Goal: Task Accomplishment & Management: Complete application form

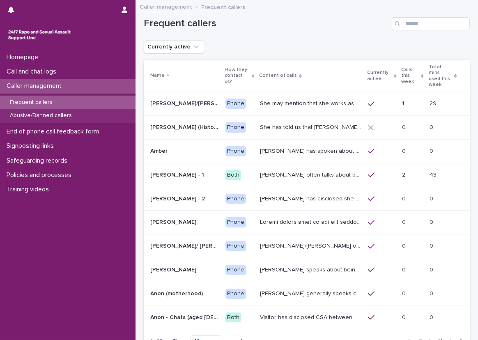
click at [418, 16] on div "Frequent callers" at bounding box center [307, 20] width 326 height 39
click at [421, 26] on input "Search" at bounding box center [431, 23] width 78 height 13
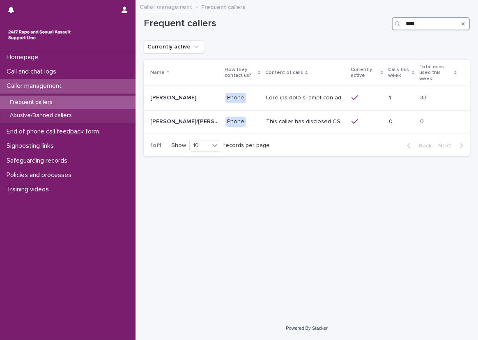
type input "****"
click at [308, 93] on p at bounding box center [306, 97] width 80 height 9
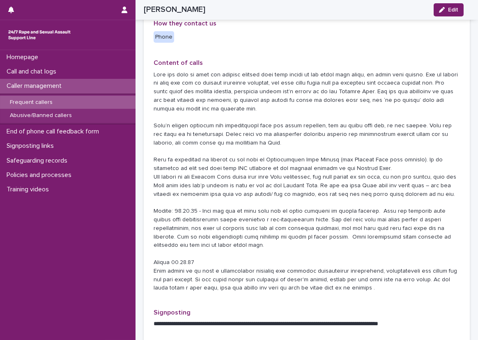
scroll to position [164, 0]
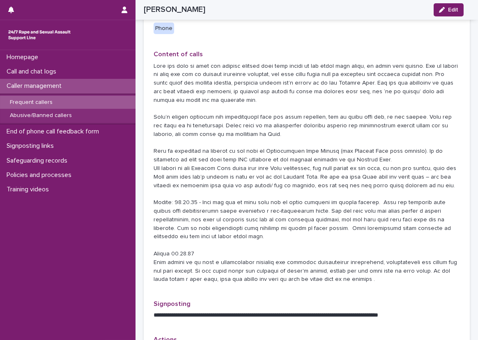
scroll to position [205, 0]
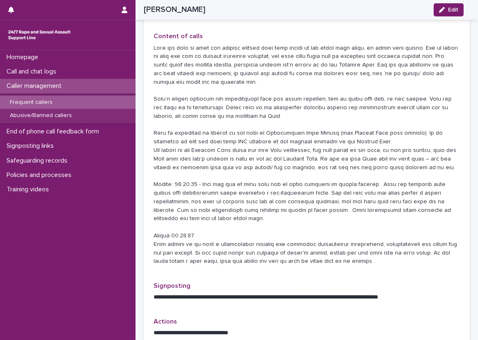
click at [138, 169] on div "**********" at bounding box center [307, 329] width 342 height 1069
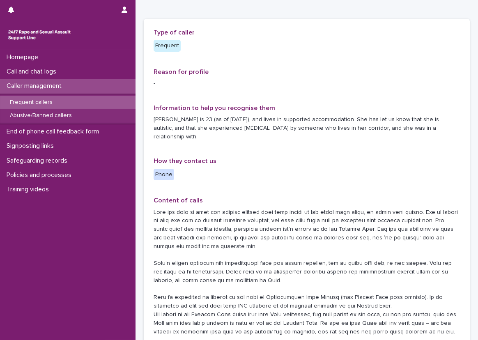
scroll to position [82, 0]
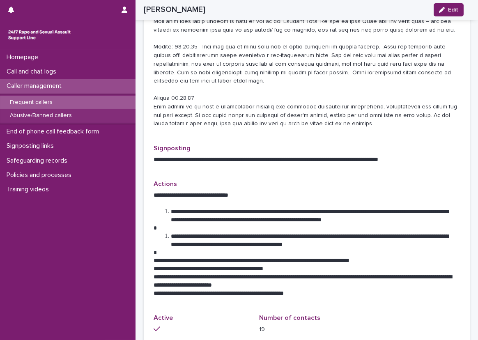
scroll to position [329, 0]
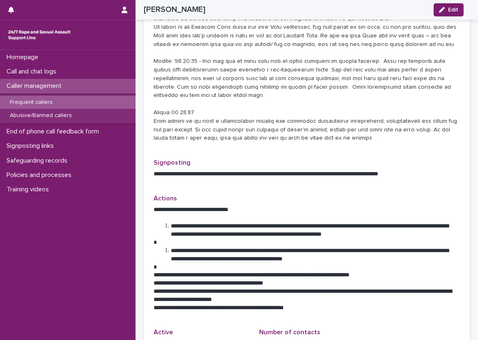
click at [137, 265] on div "**********" at bounding box center [307, 206] width 342 height 1069
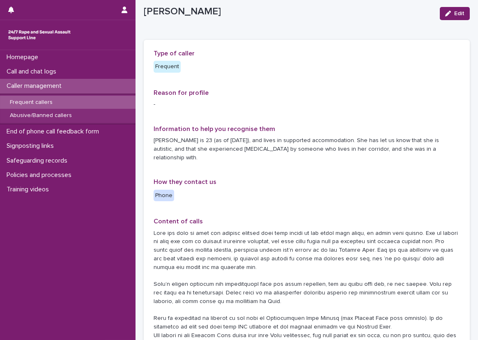
scroll to position [0, 0]
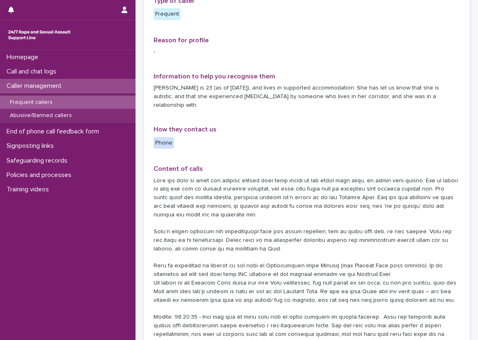
scroll to position [82, 0]
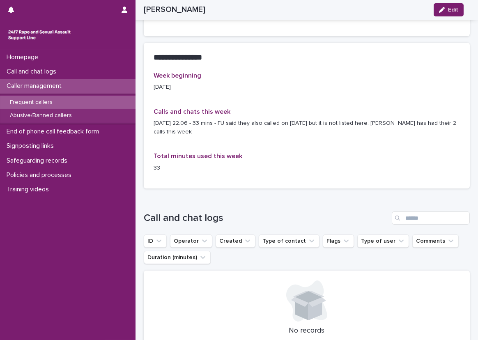
click at [313, 87] on div "Week beginning 18/08/2025 Calls and chats this week 20/08/2025 22.06 - 33 mins …" at bounding box center [307, 125] width 306 height 107
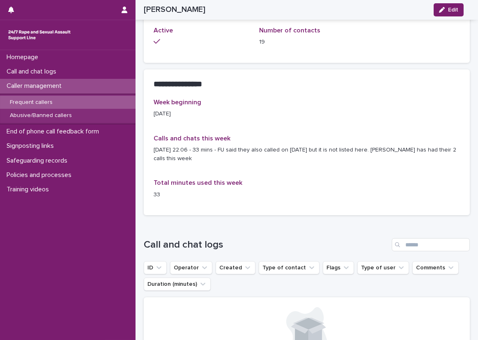
scroll to position [616, 0]
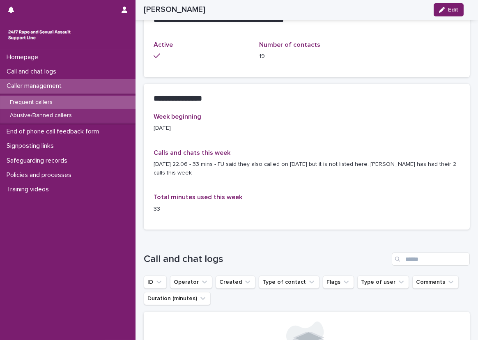
click at [321, 160] on p "20/08/2025 22.06 - 33 mins - FU said they also called on 18th Aug but it is not…" at bounding box center [307, 168] width 306 height 17
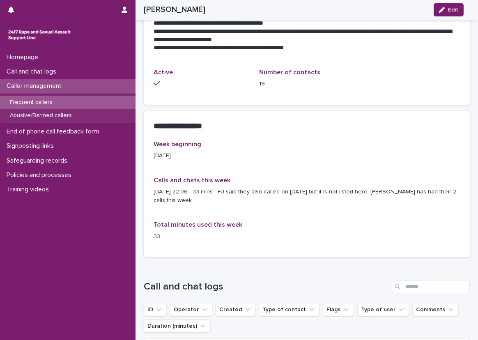
scroll to position [575, 0]
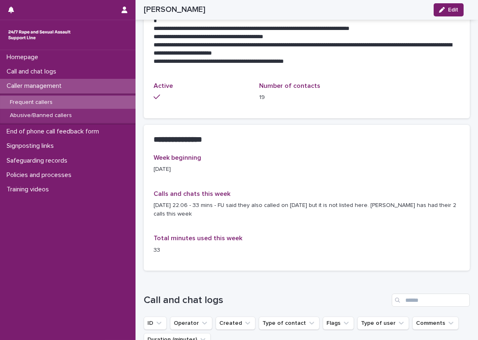
click at [74, 95] on div "Frequent callers Abusive/Banned callers" at bounding box center [68, 109] width 136 height 31
click at [76, 99] on div "Frequent callers" at bounding box center [68, 103] width 136 height 14
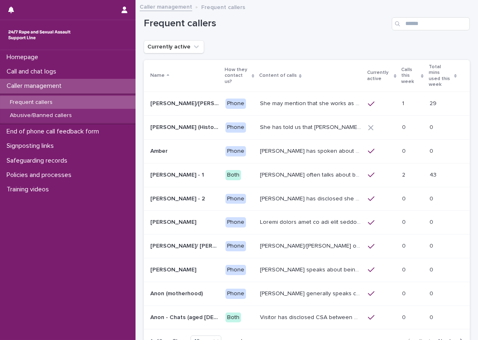
click at [443, 338] on button "Next" at bounding box center [452, 341] width 35 height 7
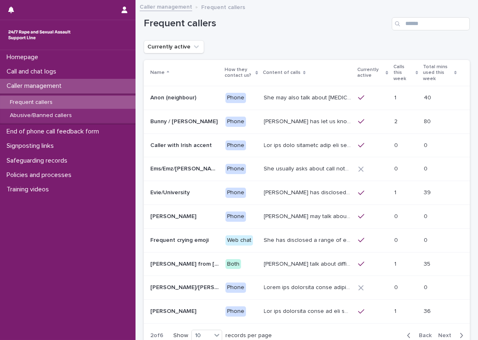
click at [443, 332] on button "Next" at bounding box center [452, 335] width 35 height 7
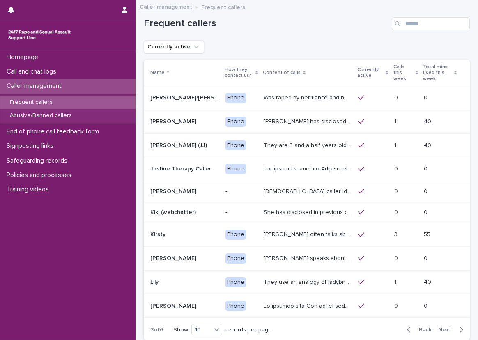
click at [460, 329] on icon "button" at bounding box center [462, 329] width 4 height 7
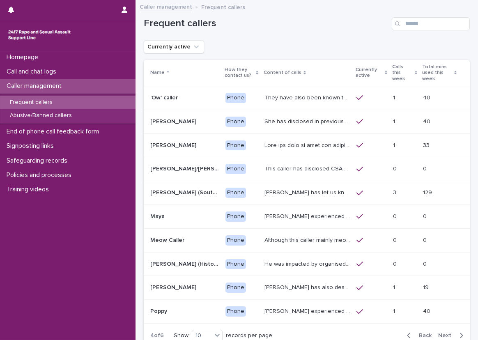
click at [317, 145] on p at bounding box center [307, 144] width 87 height 9
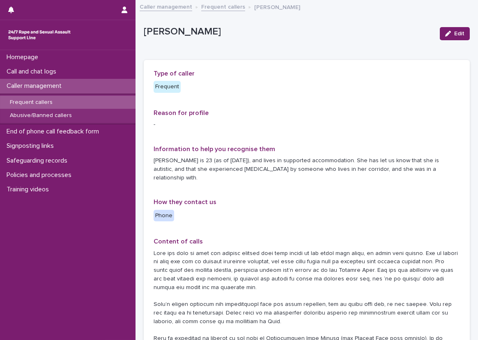
click at [188, 163] on p "Lucy is 23 (as of July 2024), and lives in supported accommodation. She has let…" at bounding box center [307, 168] width 306 height 25
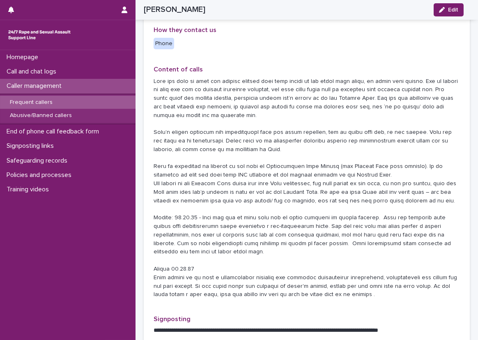
scroll to position [164, 0]
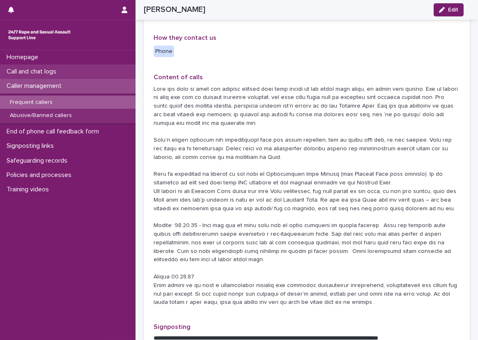
click at [59, 75] on p "Call and chat logs" at bounding box center [33, 72] width 60 height 8
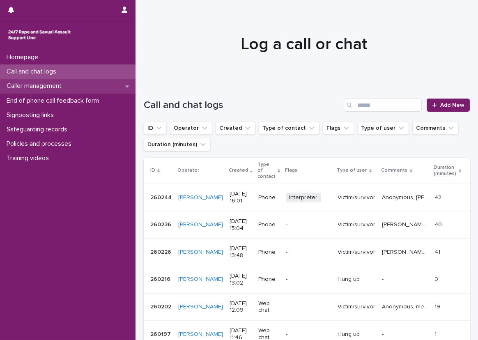
click at [99, 87] on div "Caller management" at bounding box center [68, 86] width 136 height 14
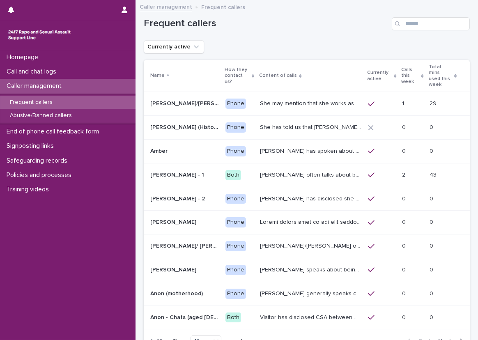
click at [108, 107] on div "Frequent callers" at bounding box center [68, 103] width 136 height 14
click at [109, 120] on div "Abusive/Banned callers" at bounding box center [68, 116] width 136 height 14
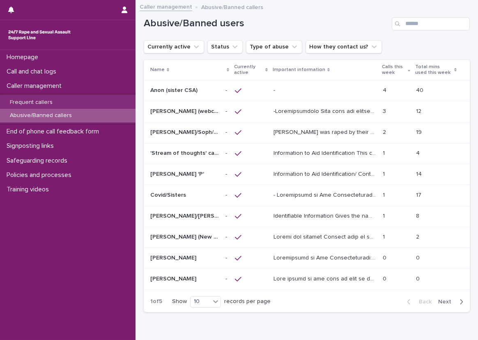
click at [398, 23] on div "Search" at bounding box center [398, 23] width 13 height 13
click at [411, 22] on input "Search" at bounding box center [431, 23] width 78 height 13
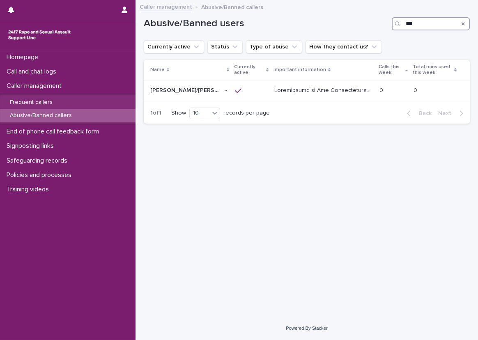
type input "***"
click at [94, 115] on div "Abusive/Banned callers" at bounding box center [68, 116] width 136 height 14
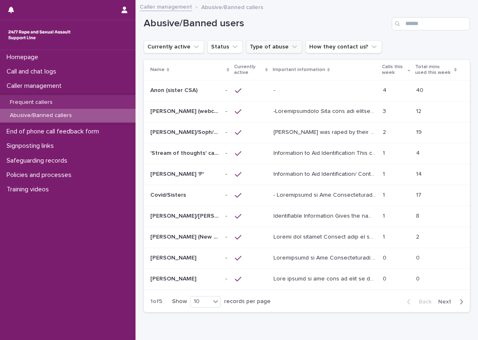
click at [265, 41] on button "Type of abuse" at bounding box center [274, 46] width 56 height 13
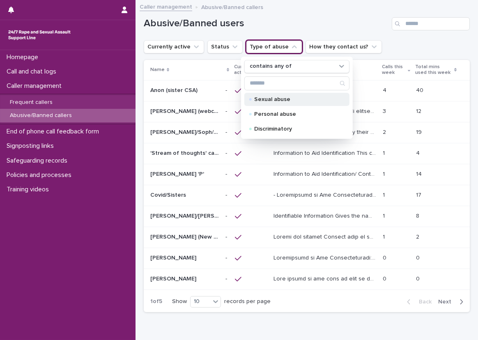
click at [290, 97] on p "Sexual abuse" at bounding box center [295, 100] width 82 height 6
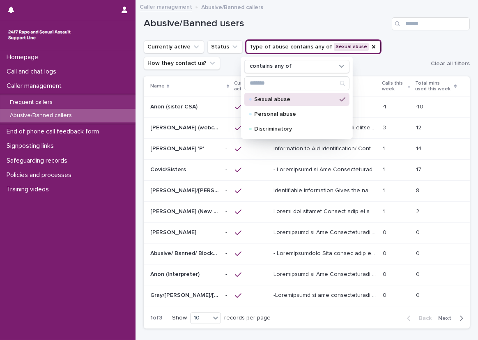
click at [317, 27] on h1 "Abusive/Banned users" at bounding box center [266, 24] width 245 height 12
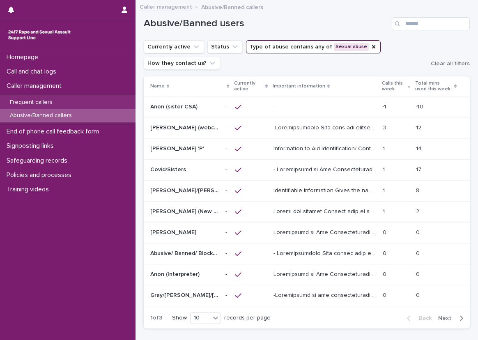
click at [235, 64] on ul "Currently active Status Type of abuse contains any of Sexual abuse How they con…" at bounding box center [285, 55] width 287 height 33
click at [54, 103] on p "Frequent callers" at bounding box center [31, 102] width 56 height 7
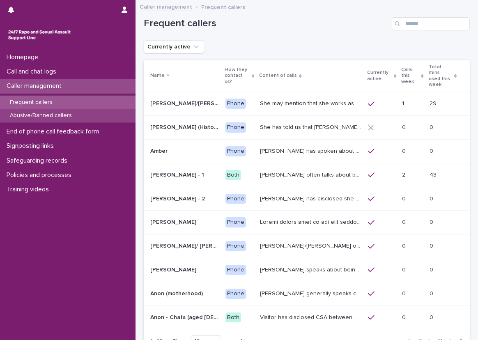
click at [54, 110] on div "Abusive/Banned callers" at bounding box center [68, 116] width 136 height 14
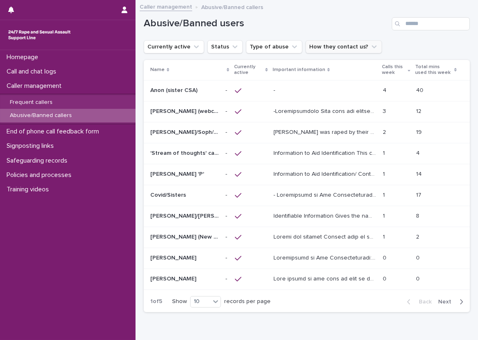
click at [370, 49] on icon "How they contact us?" at bounding box center [374, 47] width 8 height 8
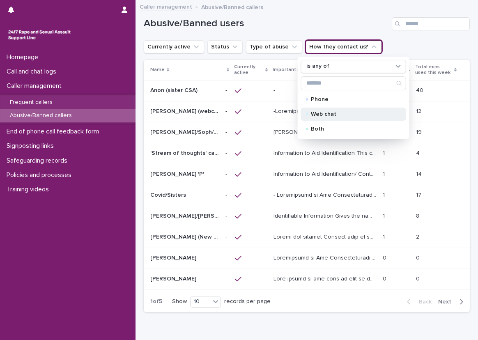
click at [330, 109] on div "Web chat" at bounding box center [353, 114] width 105 height 13
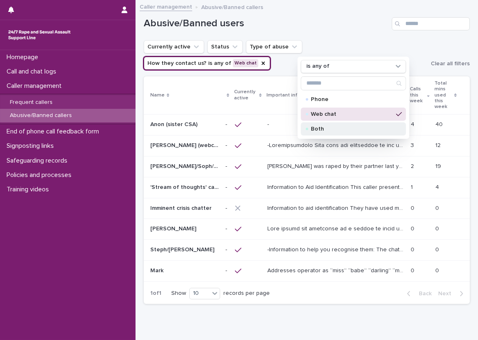
click at [332, 129] on p "Both" at bounding box center [352, 129] width 82 height 6
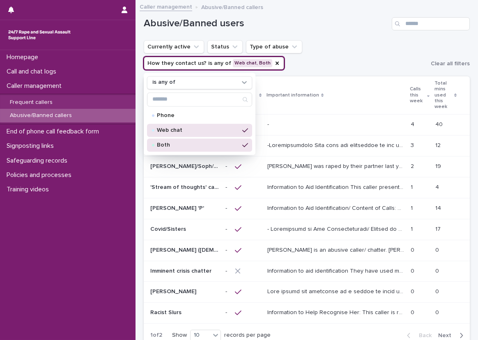
click at [313, 25] on h1 "Abusive/Banned users" at bounding box center [266, 24] width 245 height 12
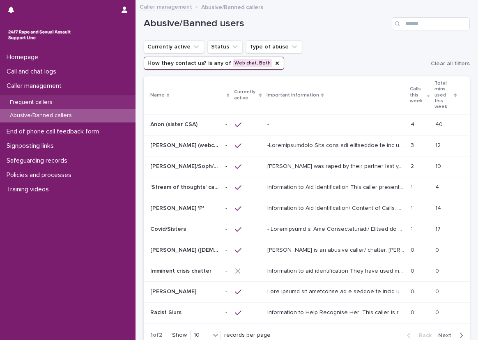
click at [315, 203] on p "Information to Aid Identification/ Content of Calls: Welsh accent. Discusses CS…" at bounding box center [336, 207] width 138 height 9
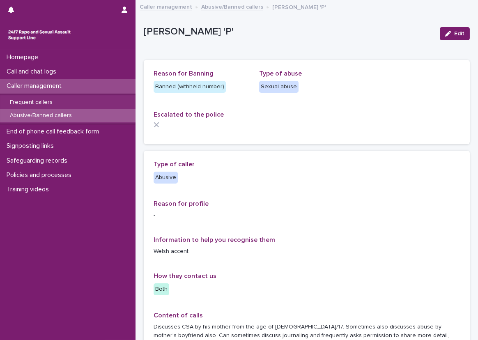
click at [97, 85] on div "Caller management" at bounding box center [68, 86] width 136 height 14
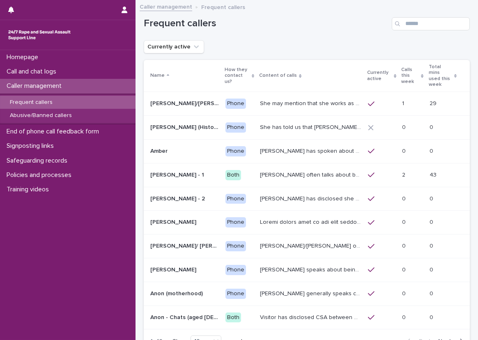
click at [141, 90] on div "Loading... Saving… Loading... Saving… Frequent callers Currently active Name Ho…" at bounding box center [307, 190] width 334 height 378
click at [456, 338] on div "button" at bounding box center [459, 341] width 7 height 7
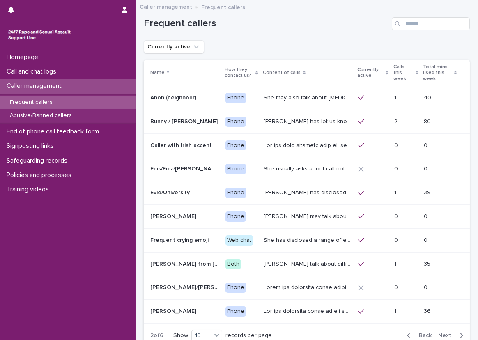
click at [456, 332] on div "button" at bounding box center [459, 335] width 7 height 7
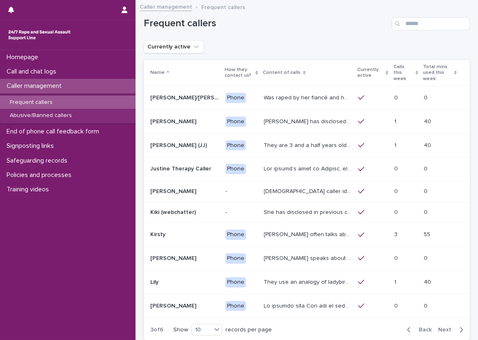
click at [456, 327] on div "button" at bounding box center [459, 329] width 7 height 7
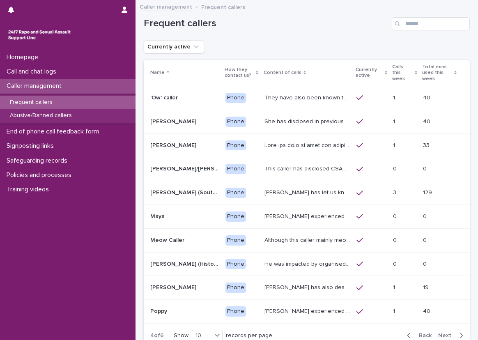
click at [337, 156] on td at bounding box center [307, 145] width 92 height 24
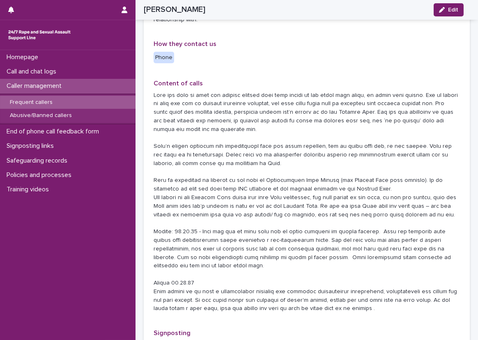
scroll to position [164, 0]
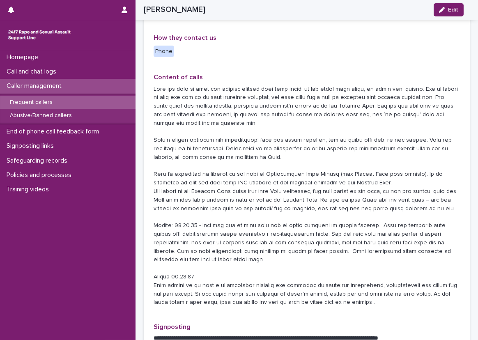
click at [244, 122] on p at bounding box center [307, 196] width 306 height 222
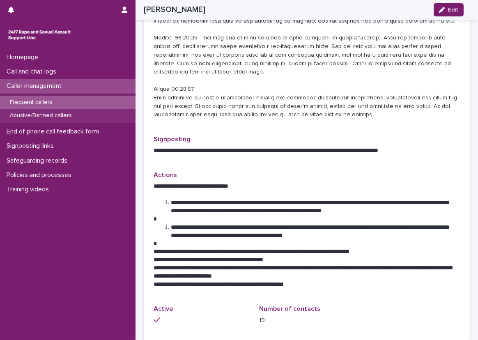
scroll to position [351, 0]
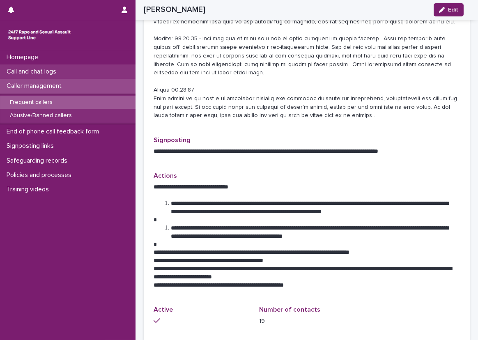
click at [92, 69] on div "Call and chat logs" at bounding box center [68, 71] width 136 height 14
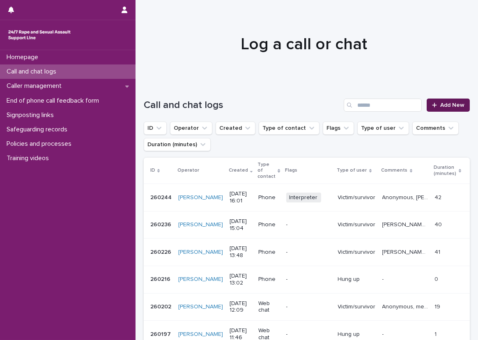
click at [428, 99] on link "Add New" at bounding box center [448, 105] width 43 height 13
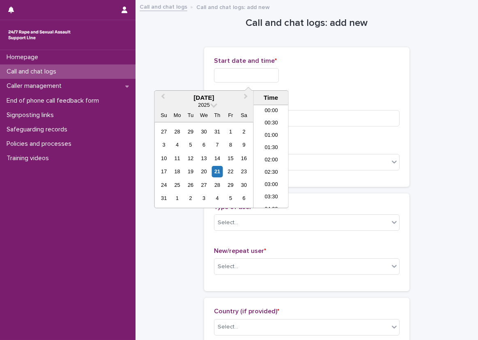
click at [261, 74] on input "text" at bounding box center [246, 75] width 65 height 14
click at [266, 146] on li "09:00" at bounding box center [271, 144] width 35 height 12
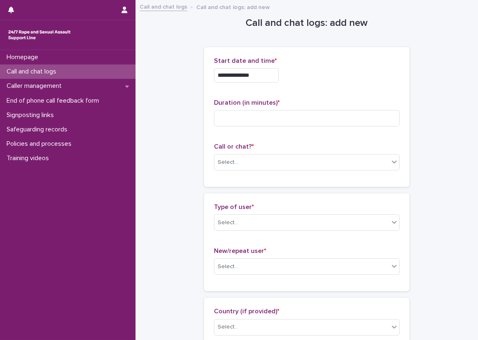
click at [253, 78] on input "**********" at bounding box center [246, 75] width 65 height 14
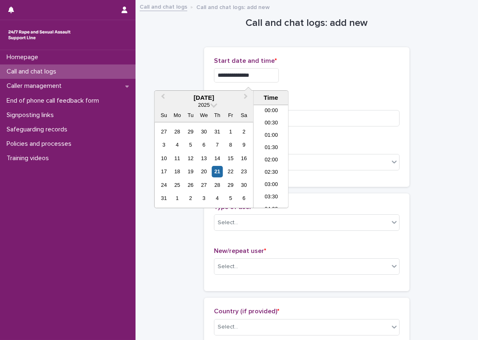
scroll to position [176, 0]
type input "**********"
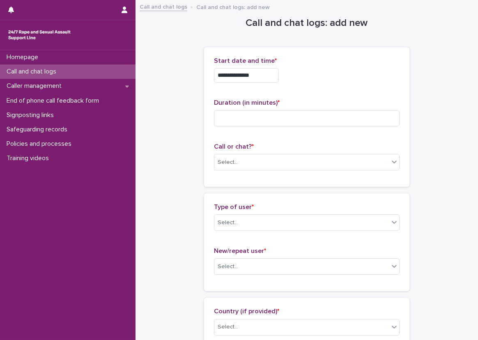
click at [292, 61] on p "Start date and time *" at bounding box center [307, 61] width 186 height 8
click at [284, 108] on div "Duration (in minutes) *" at bounding box center [307, 116] width 186 height 34
click at [278, 129] on div "Duration (in minutes) *" at bounding box center [307, 116] width 186 height 34
click at [274, 115] on input at bounding box center [307, 118] width 186 height 16
type input "*"
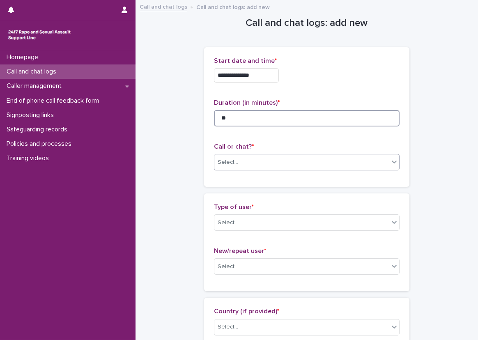
type input "**"
click at [248, 154] on div "Select..." at bounding box center [307, 162] width 186 height 16
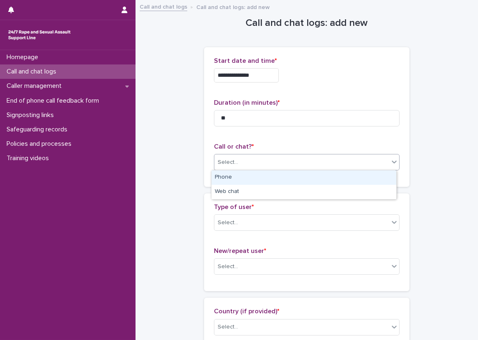
click at [245, 179] on div "Phone" at bounding box center [303, 177] width 185 height 14
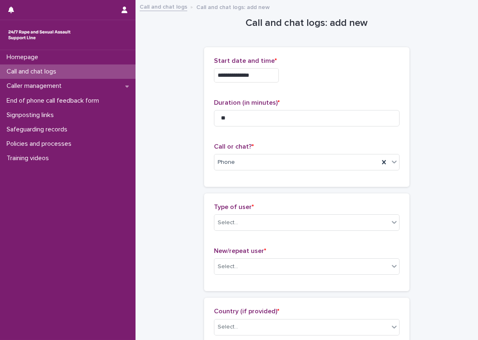
click at [214, 171] on div "Call or chat? * Phone" at bounding box center [307, 160] width 186 height 34
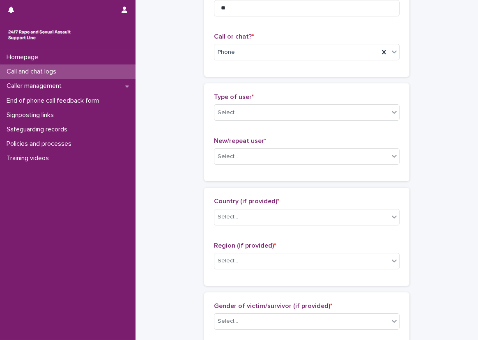
scroll to position [164, 0]
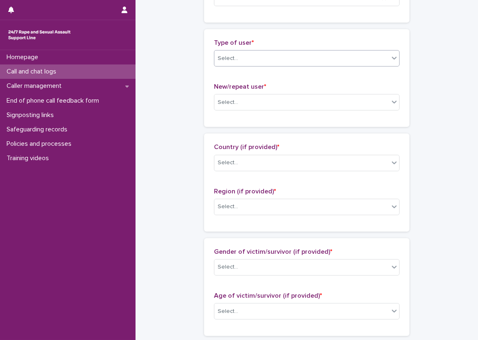
click at [278, 57] on div "Select..." at bounding box center [301, 59] width 175 height 14
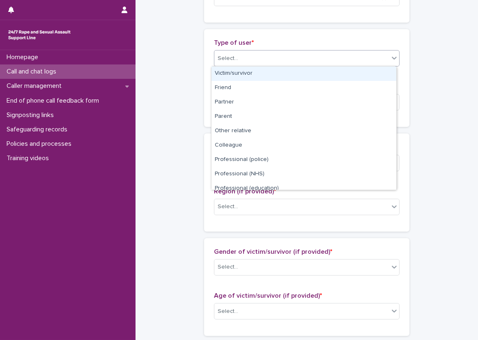
click at [265, 76] on div "Victim/survivor" at bounding box center [303, 74] width 185 height 14
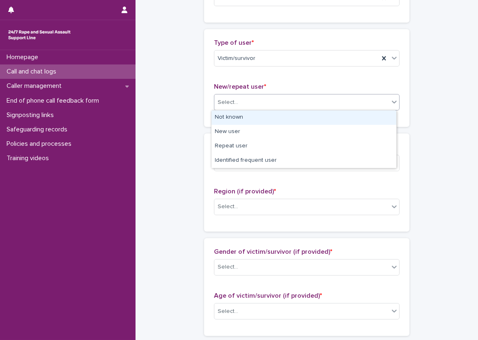
click at [256, 101] on div "Select..." at bounding box center [301, 103] width 175 height 14
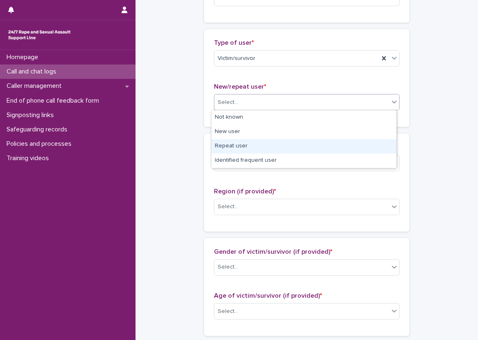
click at [320, 140] on div "Repeat user" at bounding box center [303, 146] width 185 height 14
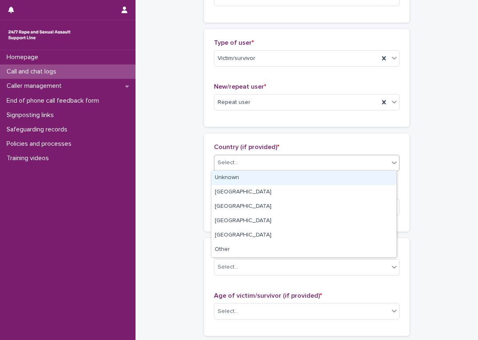
click at [289, 167] on div "Select..." at bounding box center [301, 163] width 175 height 14
click at [289, 172] on div "Unknown" at bounding box center [303, 178] width 185 height 14
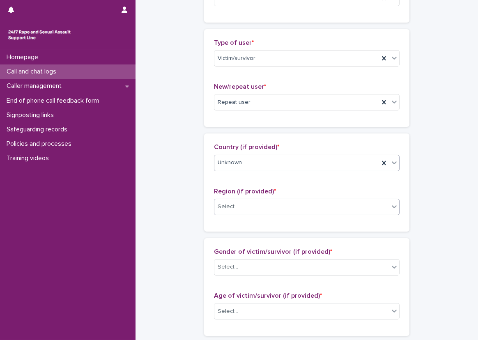
click at [288, 212] on div "Select..." at bounding box center [301, 207] width 175 height 14
click at [290, 179] on div "Country (if provided) * Unknown Region (if provided) * option Unknown, selected…" at bounding box center [307, 182] width 186 height 78
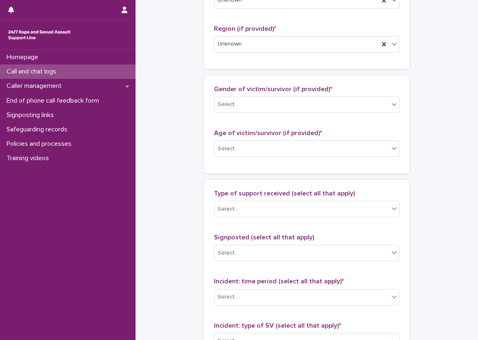
scroll to position [329, 0]
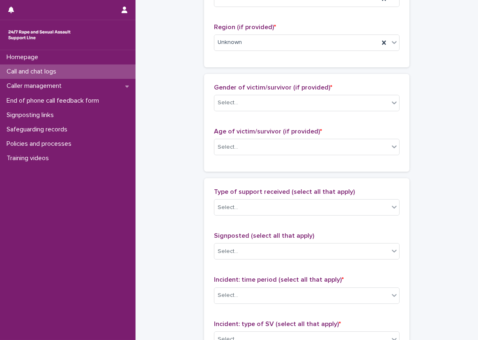
click at [296, 111] on div "Gender of victim/survivor (if provided) * Select..." at bounding box center [307, 101] width 186 height 34
click at [296, 104] on div "Select..." at bounding box center [301, 103] width 175 height 14
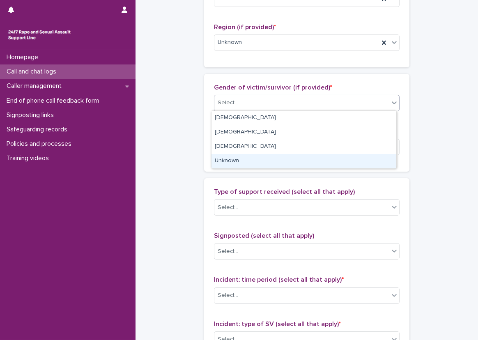
click at [286, 164] on div "Unknown" at bounding box center [303, 161] width 185 height 14
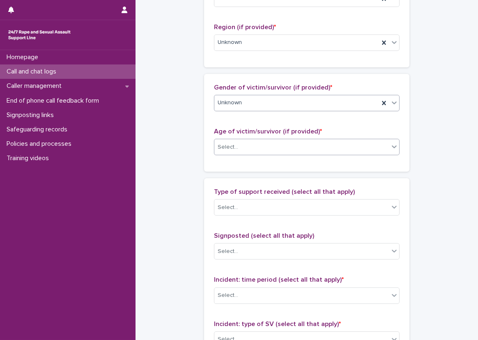
click at [283, 149] on div "Select..." at bounding box center [301, 147] width 175 height 14
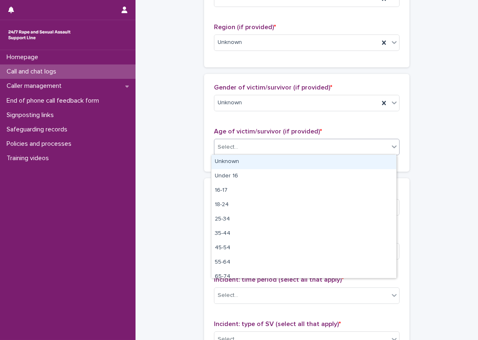
click at [280, 163] on div "Unknown" at bounding box center [303, 162] width 185 height 14
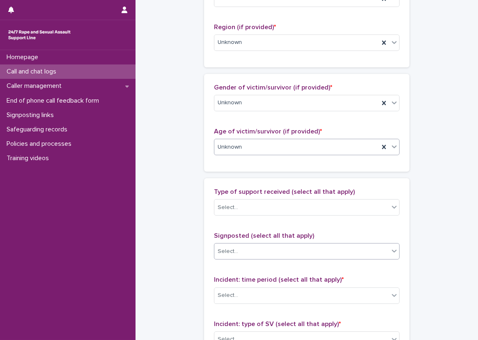
scroll to position [452, 0]
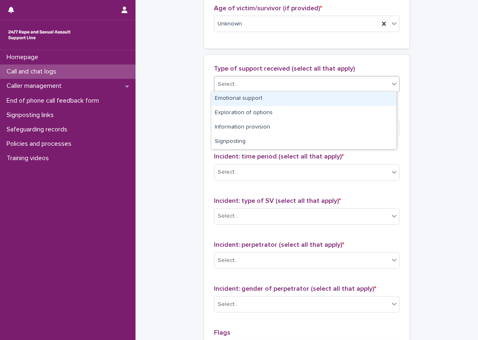
click at [273, 90] on div "Select..." at bounding box center [301, 85] width 175 height 14
click at [276, 101] on div "Emotional support" at bounding box center [303, 99] width 185 height 14
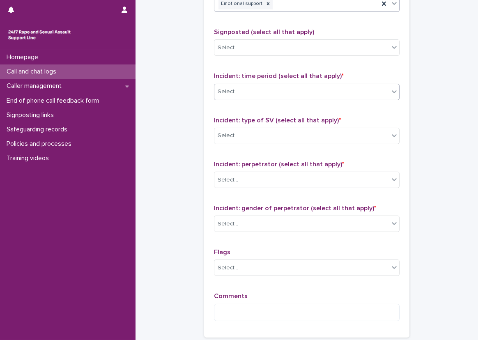
scroll to position [534, 0]
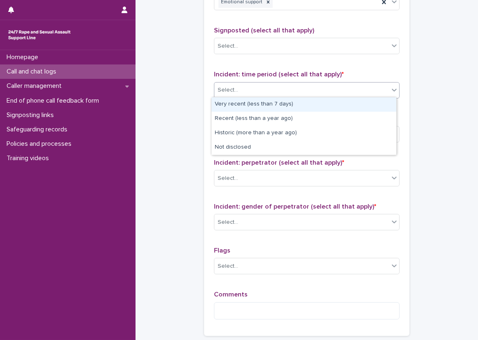
click at [303, 97] on body "**********" at bounding box center [239, 170] width 478 height 340
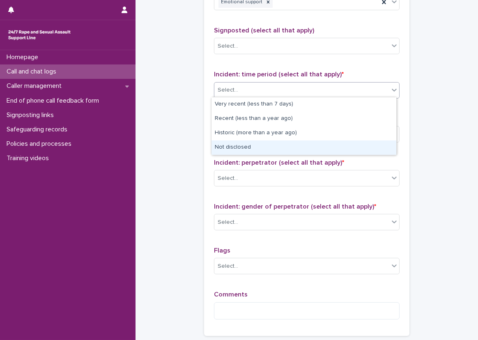
click at [287, 150] on div "Not disclosed" at bounding box center [303, 147] width 185 height 14
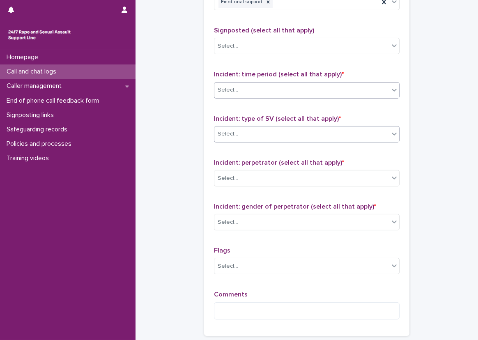
click at [287, 134] on div "Select..." at bounding box center [301, 134] width 175 height 14
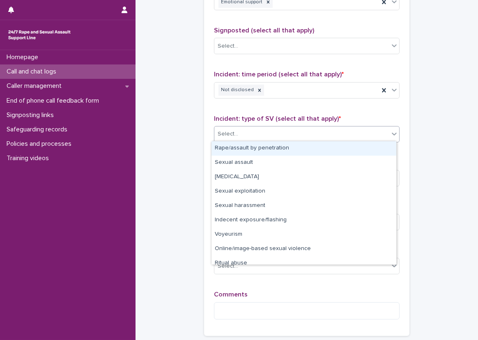
click at [291, 152] on div "Rape/assault by penetration" at bounding box center [303, 148] width 185 height 14
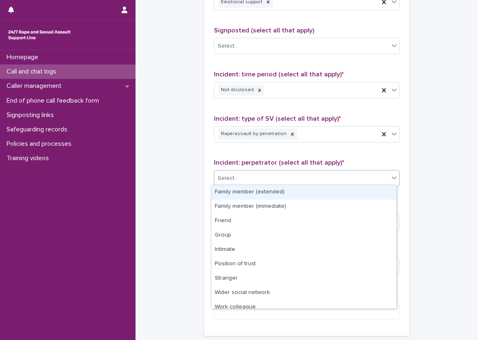
click at [293, 172] on div "Select..." at bounding box center [301, 179] width 175 height 14
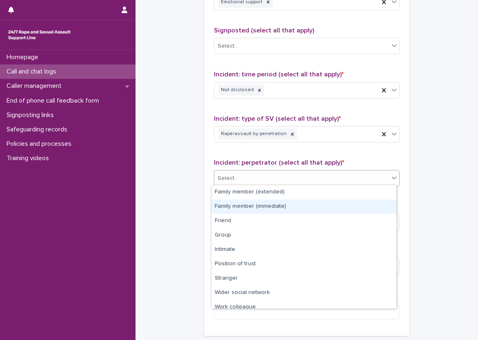
scroll to position [35, 0]
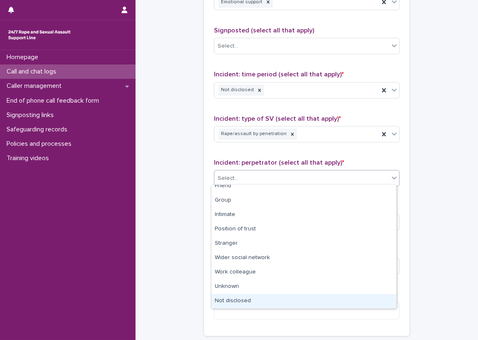
click at [289, 303] on div "Not disclosed" at bounding box center [303, 301] width 185 height 14
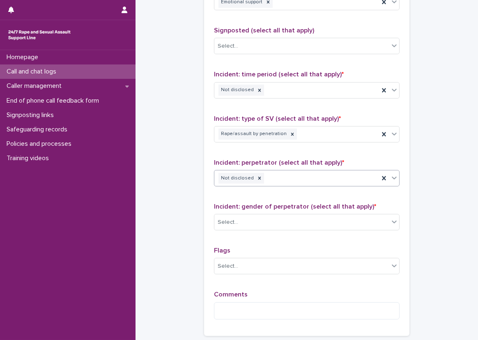
click at [294, 209] on p "Incident: gender of perpetrator (select all that apply) *" at bounding box center [307, 207] width 186 height 8
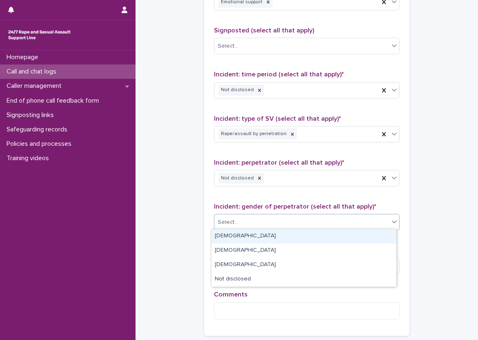
click at [294, 216] on div "Select..." at bounding box center [301, 223] width 175 height 14
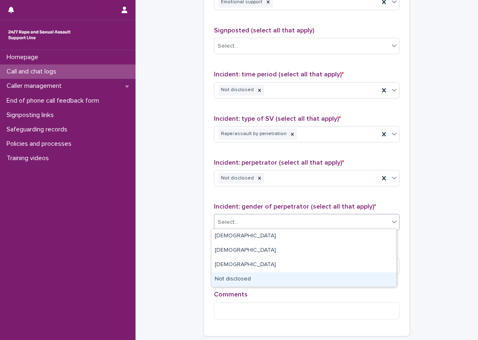
click at [266, 275] on div "Not disclosed" at bounding box center [303, 279] width 185 height 14
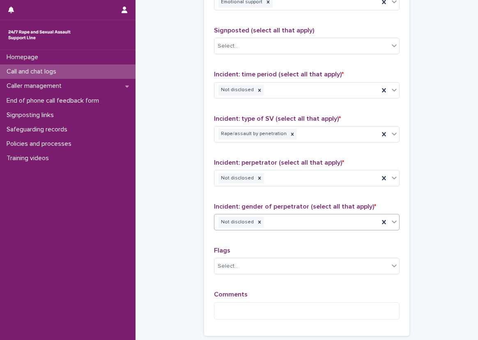
click at [264, 297] on div "Comments" at bounding box center [307, 308] width 186 height 35
click at [264, 302] on textarea at bounding box center [307, 311] width 186 height 18
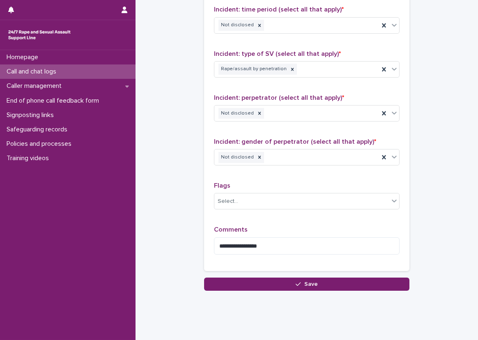
scroll to position [612, 0]
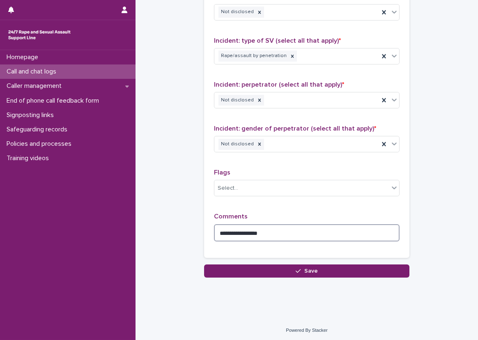
click at [297, 234] on textarea "**********" at bounding box center [307, 233] width 186 height 18
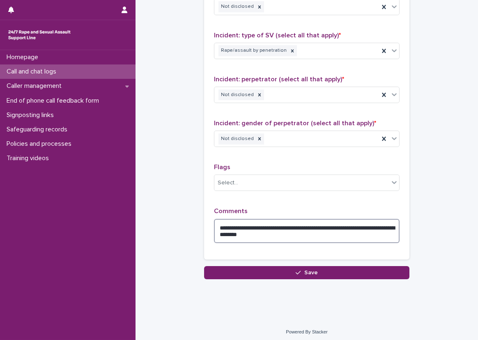
scroll to position [619, 0]
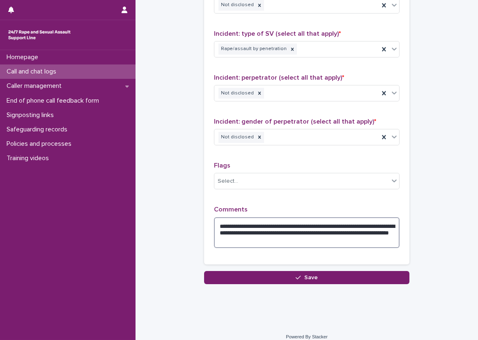
click at [331, 239] on textarea "**********" at bounding box center [307, 232] width 186 height 31
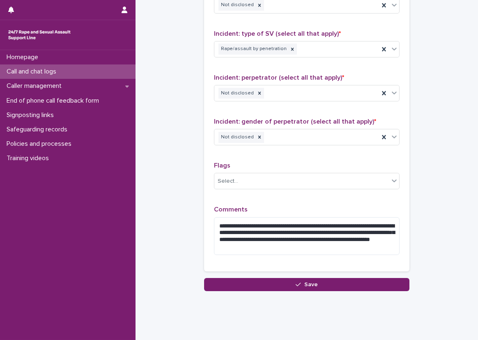
click at [366, 206] on p "Comments" at bounding box center [307, 210] width 186 height 8
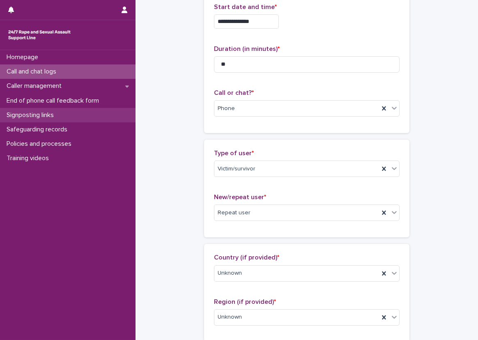
scroll to position [0, 0]
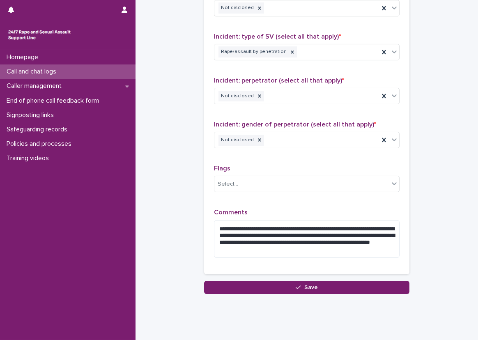
scroll to position [632, 0]
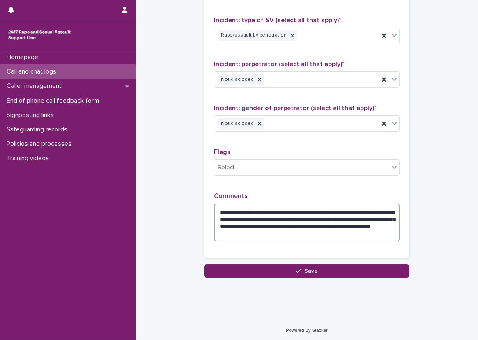
click at [280, 215] on textarea "**********" at bounding box center [307, 223] width 186 height 38
type textarea "**********"
click at [334, 259] on div "**********" at bounding box center [306, 69] width 205 height 390
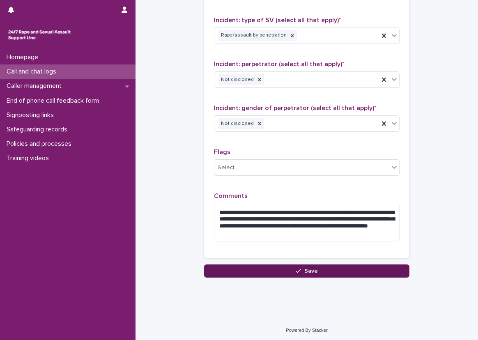
click at [334, 264] on button "Save" at bounding box center [306, 270] width 205 height 13
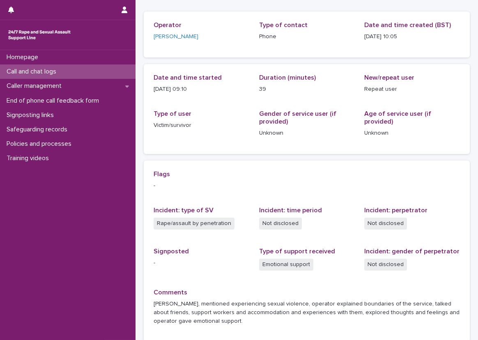
scroll to position [49, 0]
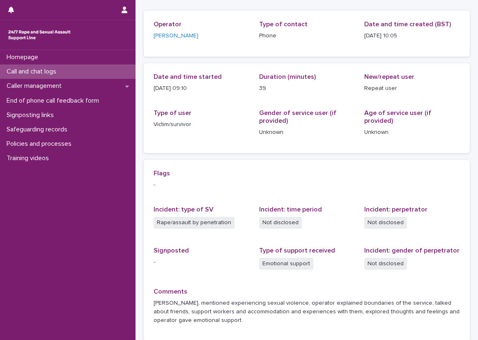
click at [468, 159] on div "Loading... Saving… Loading... Saving… 2025-08-21 09:05:28+00:00 21/8/2025 10:05…" at bounding box center [307, 170] width 342 height 437
click at [244, 171] on p "Flags" at bounding box center [307, 174] width 306 height 8
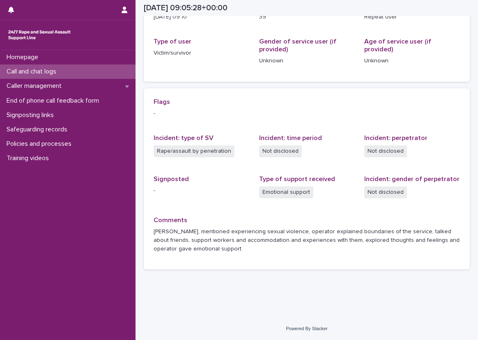
scroll to position [0, 0]
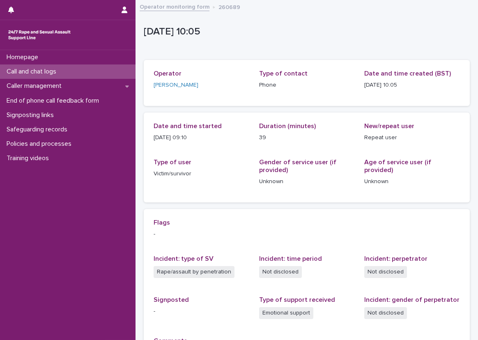
click at [111, 69] on div "Call and chat logs" at bounding box center [68, 71] width 136 height 14
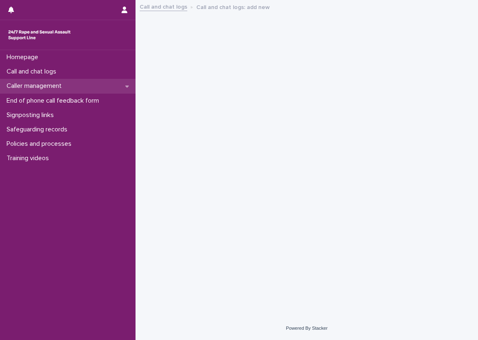
drag, startPoint x: 0, startPoint y: 0, endPoint x: 100, endPoint y: 92, distance: 136.3
click at [100, 92] on div "Caller management" at bounding box center [68, 86] width 136 height 14
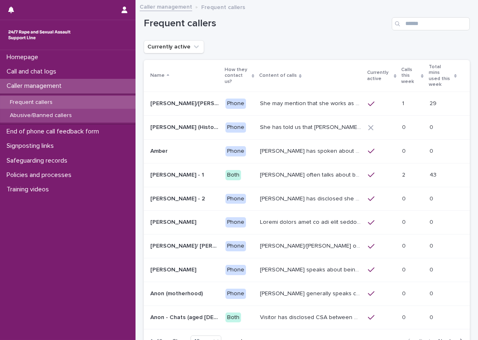
click at [87, 119] on div "Abusive/Banned callers" at bounding box center [68, 116] width 136 height 14
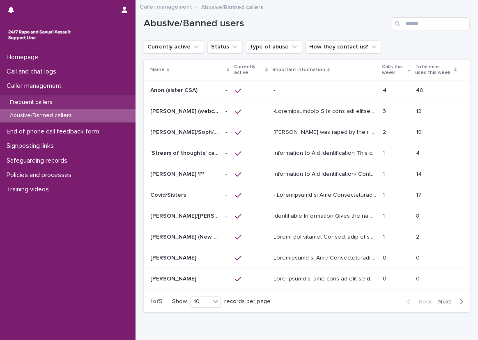
click at [328, 101] on td at bounding box center [324, 111] width 109 height 21
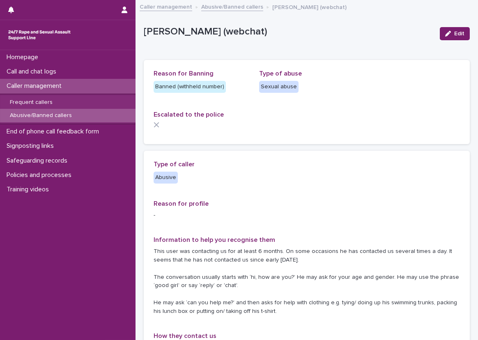
click at [115, 114] on div "Abusive/Banned callers" at bounding box center [68, 116] width 136 height 14
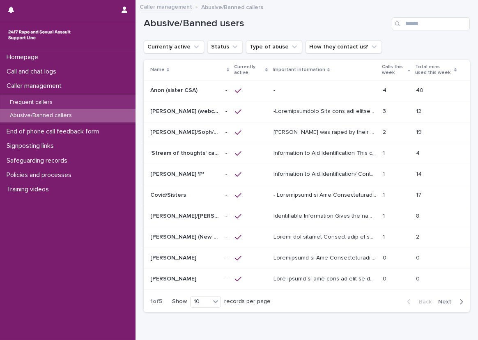
click at [266, 78] on th "Currently active" at bounding box center [251, 70] width 39 height 20
click at [269, 81] on td at bounding box center [251, 90] width 39 height 21
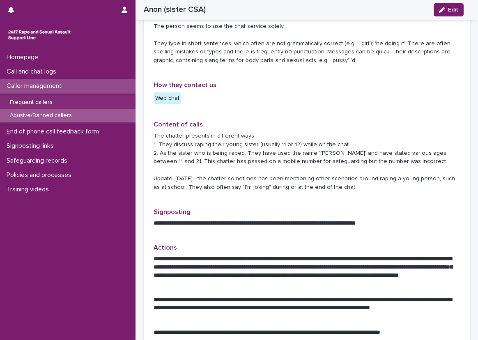
scroll to position [246, 0]
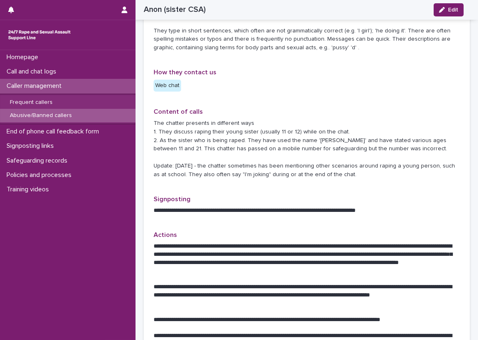
click at [269, 81] on div "**********" at bounding box center [307, 152] width 306 height 477
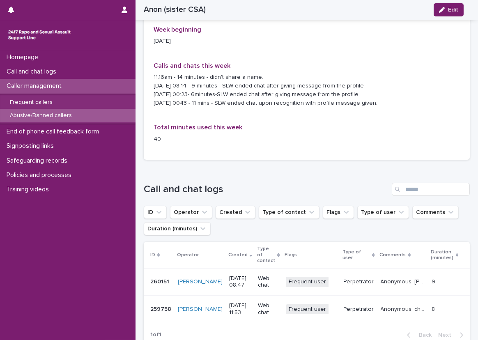
scroll to position [616, 0]
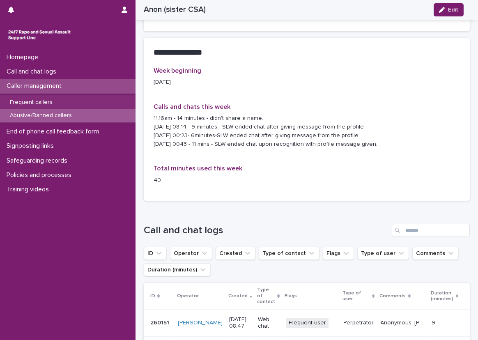
click at [255, 83] on div "Week beginning 18/08/2025 Calls and chats this week 11.16am - 14 minutes - didn…" at bounding box center [307, 129] width 306 height 124
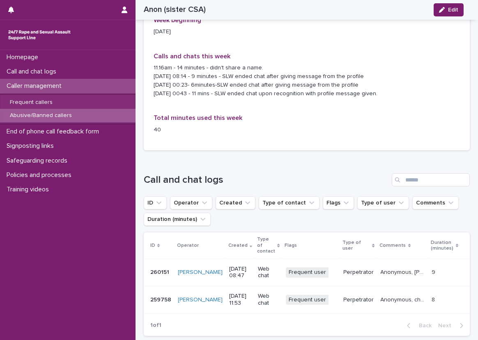
scroll to position [726, 0]
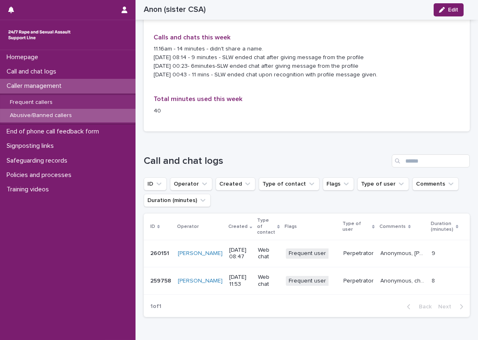
click at [286, 145] on div "Loading... Saving… Call and chat logs ID Operator Created Type of contact Flags…" at bounding box center [307, 230] width 326 height 185
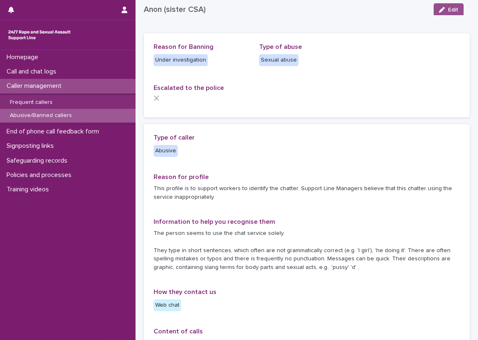
scroll to position [0, 0]
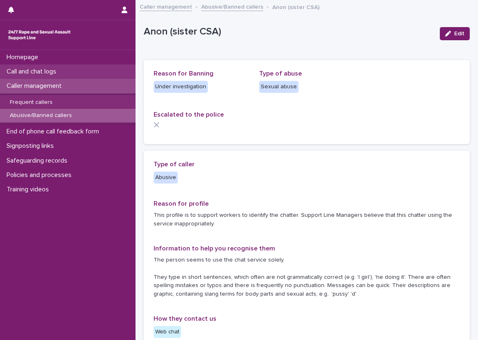
click at [16, 72] on p "Call and chat logs" at bounding box center [33, 72] width 60 height 8
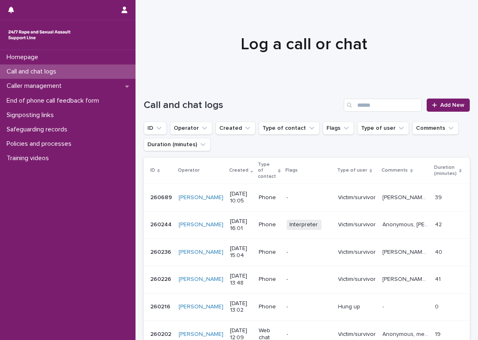
click at [142, 67] on div at bounding box center [304, 41] width 336 height 82
